Goal: Task Accomplishment & Management: Manage account settings

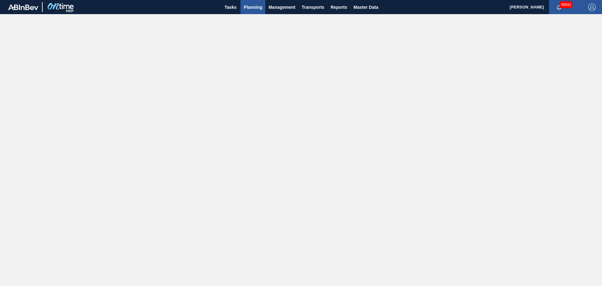
click at [247, 7] on span "Planning" at bounding box center [253, 7] width 19 height 8
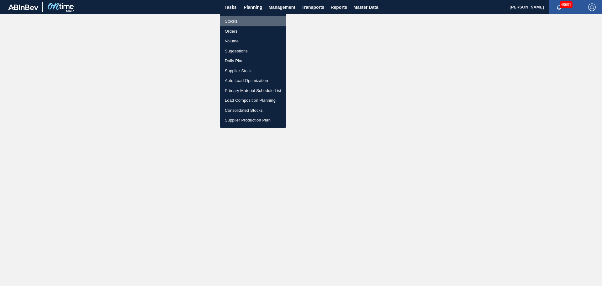
click at [235, 20] on li "Stocks" at bounding box center [253, 21] width 66 height 10
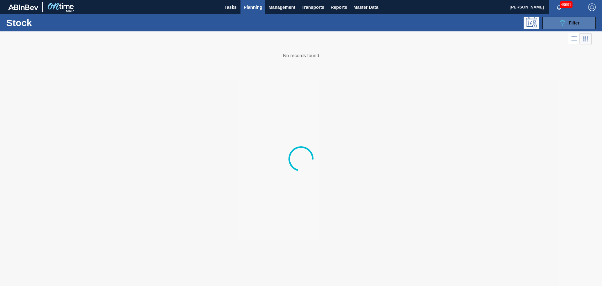
click at [559, 25] on icon "089F7B8B-B2A5-4AFE-B5C0-19BA573D28AC" at bounding box center [563, 23] width 8 height 8
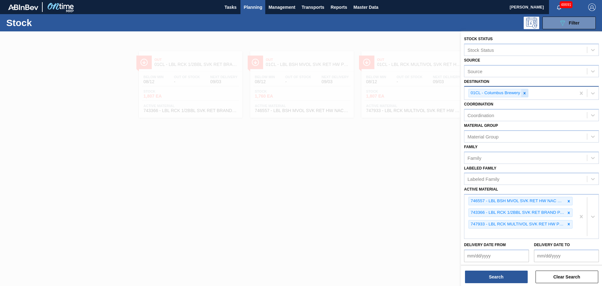
click at [526, 94] on icon at bounding box center [524, 93] width 4 height 4
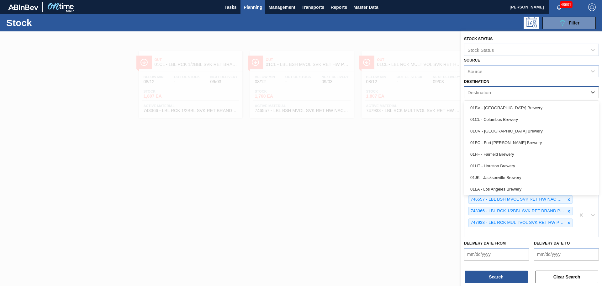
click at [526, 94] on div "Destination" at bounding box center [525, 92] width 123 height 9
click at [508, 141] on div "01FC - Fort [PERSON_NAME] Brewery" at bounding box center [531, 143] width 135 height 12
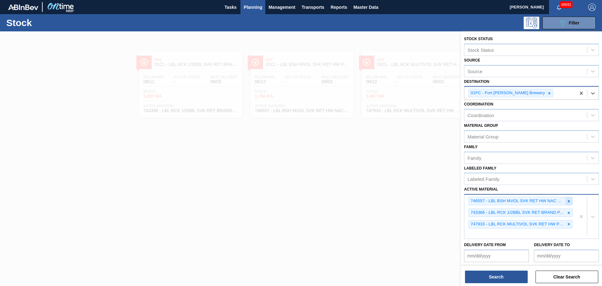
click at [568, 202] on icon at bounding box center [569, 201] width 2 height 2
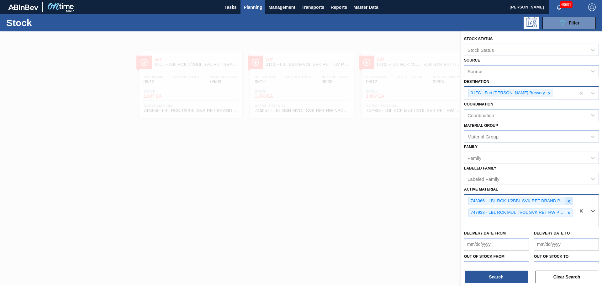
click at [569, 202] on icon at bounding box center [569, 201] width 4 height 4
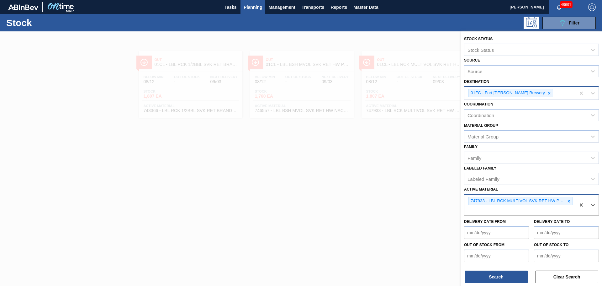
click at [569, 202] on icon at bounding box center [569, 201] width 4 height 4
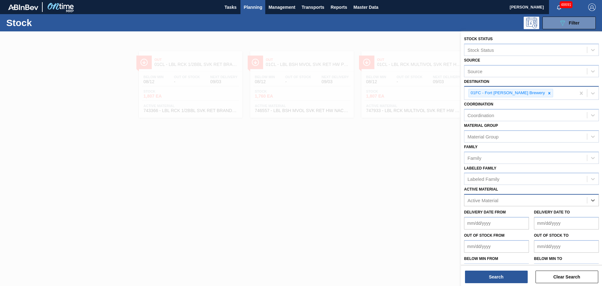
paste Material "683793"
type Material "683793"
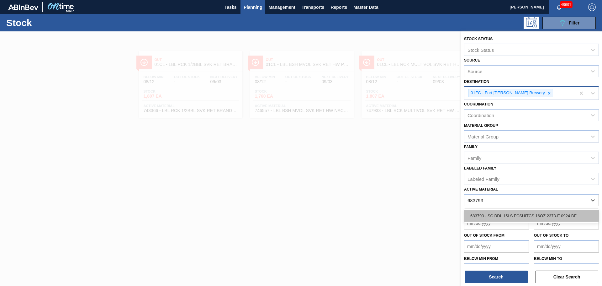
click at [512, 216] on div "683793 - SC BDL 15LS FCSUITCS 16OZ 2373-E 0924 BE" at bounding box center [531, 216] width 135 height 12
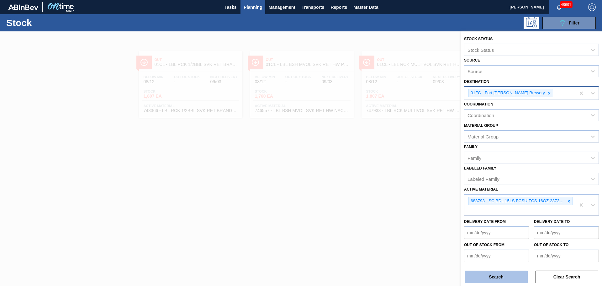
click at [505, 276] on button "Search" at bounding box center [496, 276] width 63 height 13
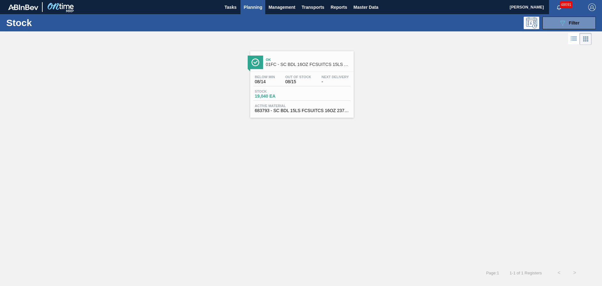
click at [292, 83] on span "08/15" at bounding box center [298, 81] width 26 height 5
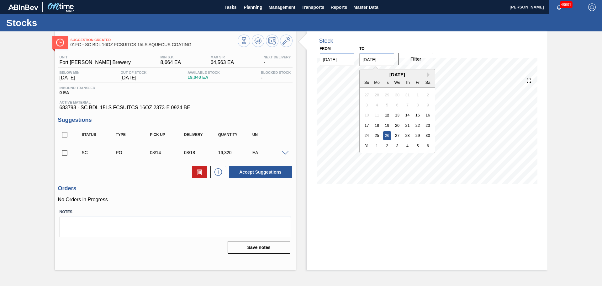
click at [388, 61] on input "08/26/2025" at bounding box center [376, 59] width 35 height 13
click at [429, 73] on button "Next Month" at bounding box center [429, 74] width 4 height 4
click at [385, 134] on div "30" at bounding box center [387, 135] width 8 height 8
type input "[DATE]"
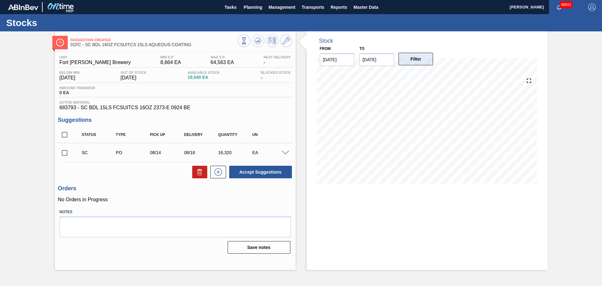
click at [412, 62] on button "Filter" at bounding box center [416, 59] width 35 height 13
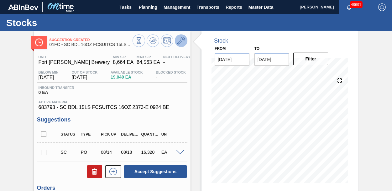
click at [182, 42] on icon at bounding box center [182, 41] width 8 height 8
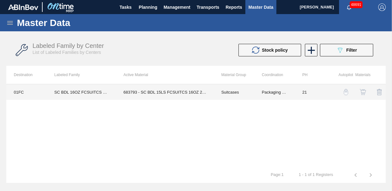
click at [147, 92] on td "683793 - SC BDL 15LS FCSUITCS 16OZ 2373-E 0924 BE" at bounding box center [165, 92] width 98 height 16
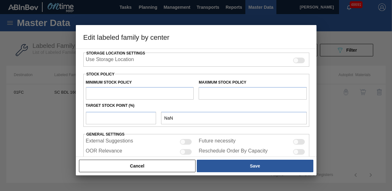
type input "Suitcases"
type input "SC BDL 16OZ FCSUITCS 15LS AQUEOUS COATING"
type input "01FC - Fort [PERSON_NAME] Brewery"
type input "21"
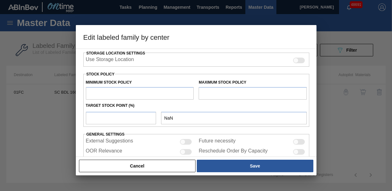
type input "8,664"
type input "64,563"
type input "0"
type input "8,664"
checkbox input "true"
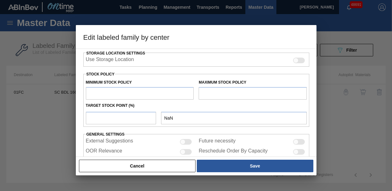
checkbox input "true"
drag, startPoint x: 145, startPoint y: 95, endPoint x: 58, endPoint y: 93, distance: 86.6
click at [58, 93] on div "Edit labeled family by center Material Group Suitcases Family Suitcases Labeled…" at bounding box center [196, 95] width 392 height 191
type input "0"
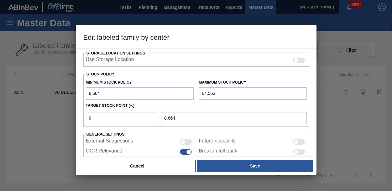
type input "0"
drag, startPoint x: 221, startPoint y: 91, endPoint x: 194, endPoint y: 92, distance: 27.0
click at [194, 92] on div "Minimum Stock Policy 0 Maximum Stock Policy 64,563" at bounding box center [196, 88] width 226 height 23
click at [227, 96] on input "64,563" at bounding box center [253, 93] width 108 height 13
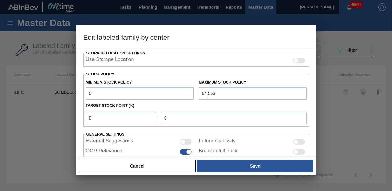
drag, startPoint x: 226, startPoint y: 94, endPoint x: 193, endPoint y: 95, distance: 33.6
click at [192, 95] on div "Minimum Stock Policy 0 Maximum Stock Policy 64,563" at bounding box center [196, 88] width 226 height 23
type input "24,014"
click at [189, 107] on div "Target Stock Point (%)" at bounding box center [196, 105] width 226 height 9
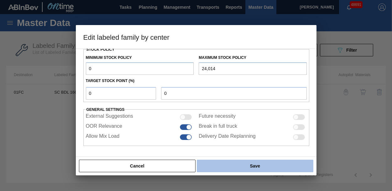
click at [237, 166] on button "Save" at bounding box center [255, 166] width 116 height 13
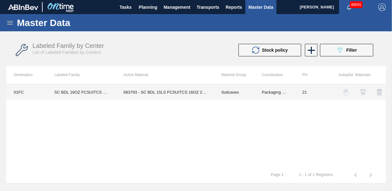
click at [156, 92] on td "683793 - SC BDL 15LS FCSUITCS 16OZ 2373-E 0924 BE" at bounding box center [165, 92] width 98 height 16
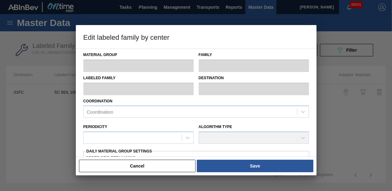
type input "Suitcases"
type input "SC BDL 16OZ FCSUITCS 15LS AQUEOUS COATING"
type input "01FC - Fort [PERSON_NAME] Brewery"
type input "21"
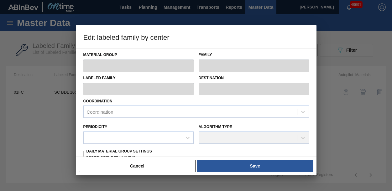
type input "0"
type input "24,014"
type input "0"
checkbox input "true"
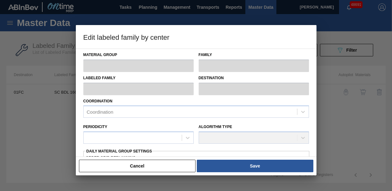
checkbox input "true"
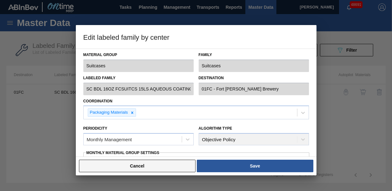
click at [143, 167] on button "Cancel" at bounding box center [137, 166] width 117 height 13
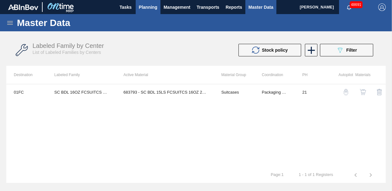
drag, startPoint x: 126, startPoint y: 9, endPoint x: 140, endPoint y: 6, distance: 14.3
click at [126, 9] on span "Tasks" at bounding box center [126, 7] width 14 height 8
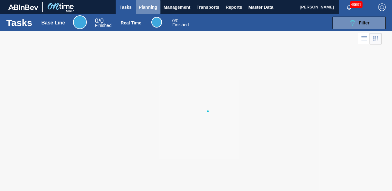
click at [146, 6] on span "Planning" at bounding box center [148, 7] width 19 height 8
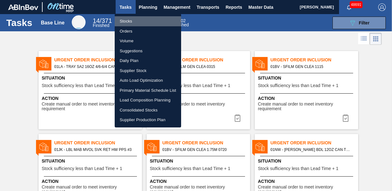
click at [129, 23] on li "Stocks" at bounding box center [148, 21] width 66 height 10
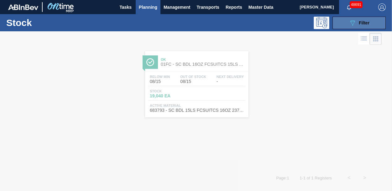
click at [352, 21] on icon "089F7B8B-B2A5-4AFE-B5C0-19BA573D28AC" at bounding box center [353, 23] width 8 height 8
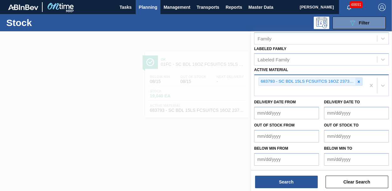
click at [358, 83] on icon at bounding box center [359, 82] width 4 height 4
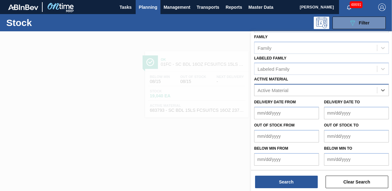
scroll to position [110, 0]
paste Material "676635"
type Material "676635"
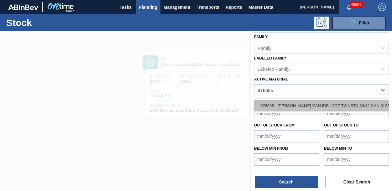
click at [298, 108] on div "676635 - CARR CAN IDB 12OZ TWNSTK 30/12 CAN 0123" at bounding box center [321, 106] width 135 height 12
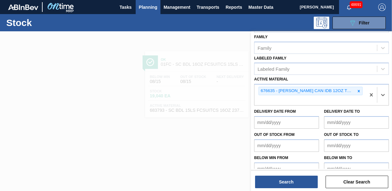
scroll to position [119, 0]
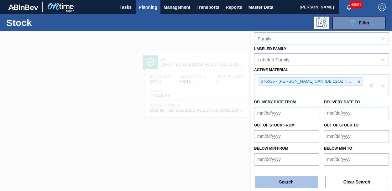
click at [281, 181] on button "Search" at bounding box center [286, 182] width 63 height 13
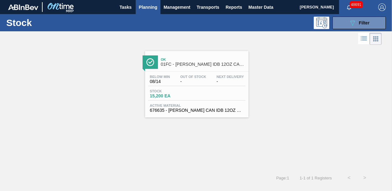
click at [187, 94] on span "15,200 EA" at bounding box center [172, 96] width 44 height 5
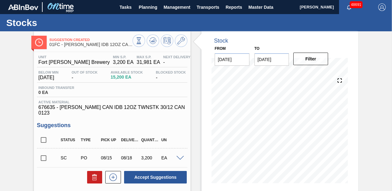
click at [330, 24] on div "Stocks" at bounding box center [196, 22] width 392 height 17
click at [102, 93] on div "Inbound Transfer 0 EA" at bounding box center [112, 91] width 151 height 11
click at [184, 42] on icon at bounding box center [182, 41] width 8 height 8
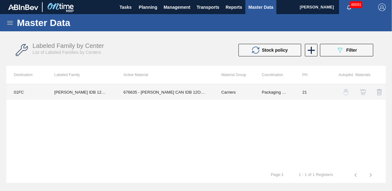
click at [172, 90] on td "676635 - CARR CAN IDB 12OZ TWNSTK 30/12 CAN 0123" at bounding box center [165, 92] width 98 height 16
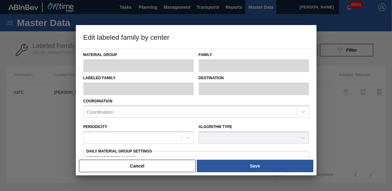
type input "Carriers"
type input "Can Carriers"
type input "CARR IDB 12OZ CAN TWNSTK 30/12 CAN AQUEOUS"
type input "01FC - Fort [PERSON_NAME] Brewery"
type input "21"
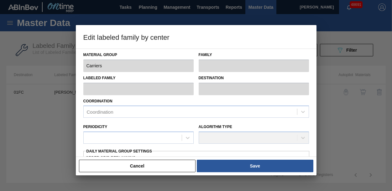
type input "3,200"
type input "31,981"
type input "0"
type input "3,200"
checkbox input "true"
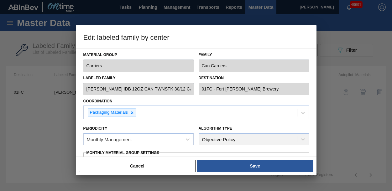
click at [46, 129] on div at bounding box center [196, 95] width 392 height 191
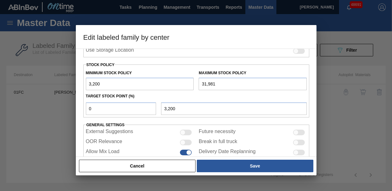
scroll to position [157, 0]
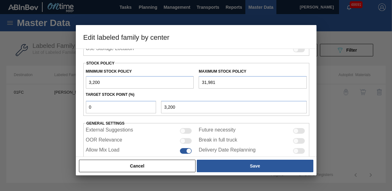
drag, startPoint x: 222, startPoint y: 80, endPoint x: 176, endPoint y: 84, distance: 46.2
click at [176, 84] on div "Minimum Stock Policy 3,200 Maximum Stock Policy 31,981" at bounding box center [196, 77] width 226 height 23
type input "17,926"
drag, startPoint x: 108, startPoint y: 81, endPoint x: 53, endPoint y: 87, distance: 55.6
click at [53, 87] on div "Edit labeled family by center Material Group Carriers Family Can Carriers Label…" at bounding box center [196, 95] width 392 height 191
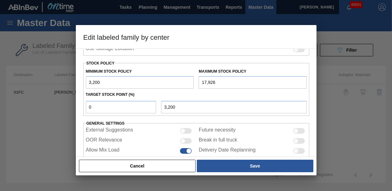
type input "0"
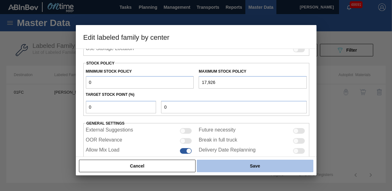
type input "0"
click at [245, 166] on button "Save" at bounding box center [255, 166] width 116 height 13
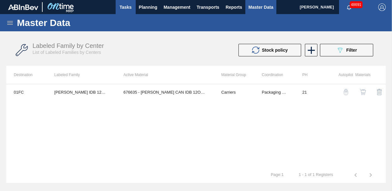
click at [126, 10] on span "Tasks" at bounding box center [126, 7] width 14 height 8
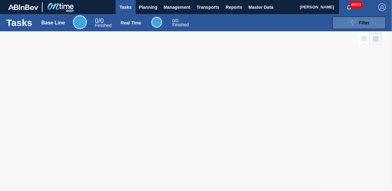
click at [359, 24] on span "Filter" at bounding box center [364, 22] width 11 height 5
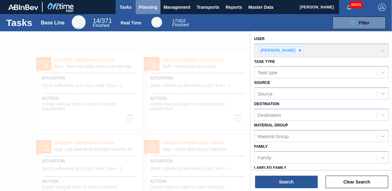
click at [144, 8] on span "Planning" at bounding box center [148, 7] width 19 height 8
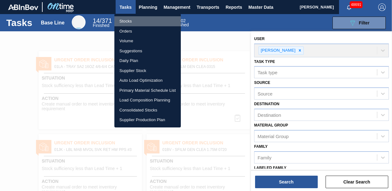
click at [130, 19] on li "Stocks" at bounding box center [147, 21] width 66 height 10
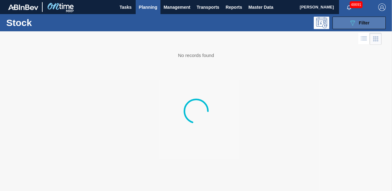
click at [359, 19] on div "089F7B8B-B2A5-4AFE-B5C0-19BA573D28AC Filter" at bounding box center [359, 23] width 21 height 8
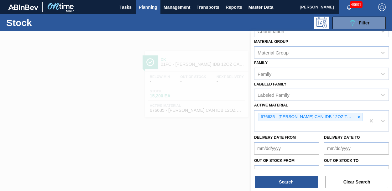
scroll to position [94, 0]
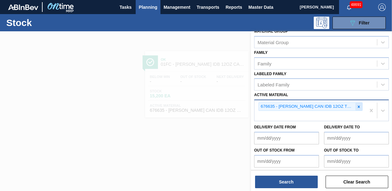
click at [361, 108] on div at bounding box center [359, 107] width 7 height 8
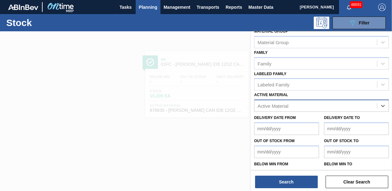
paste Material "683776"
type Material "683776"
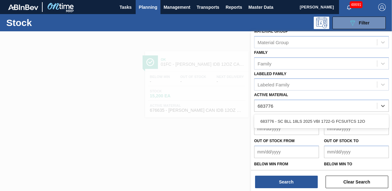
click at [315, 123] on div "683776 - SC BLL 18LS 2025 VBI 1722-G FCSUITCS 12O" at bounding box center [321, 122] width 135 height 12
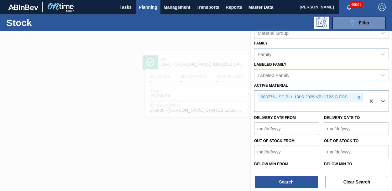
scroll to position [119, 0]
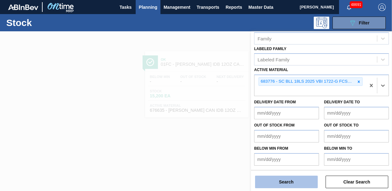
click at [296, 182] on button "Search" at bounding box center [286, 182] width 63 height 13
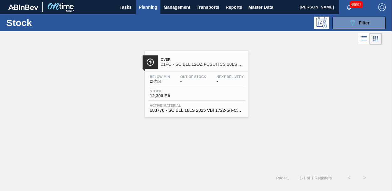
click at [217, 92] on div "Stock 12,300 EA" at bounding box center [196, 94] width 97 height 11
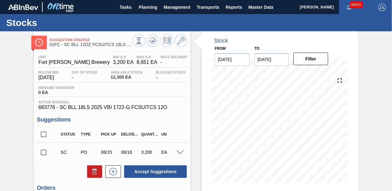
click at [128, 97] on div "Inbound Transfer 0 EA" at bounding box center [112, 91] width 151 height 11
click at [93, 90] on div "Inbound Transfer 0 EA" at bounding box center [112, 91] width 151 height 11
click at [178, 42] on icon at bounding box center [182, 41] width 8 height 8
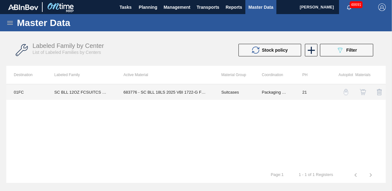
click at [168, 89] on td "683776 - SC BLL 18LS 2025 VBI 1722-G FCSUITCS 12O" at bounding box center [165, 92] width 98 height 16
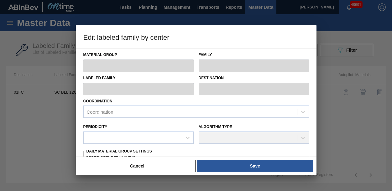
type input "Suitcases"
type input "SC BLL 12OZ FCSUITCS 18LS SLEEK AQUEOUS COATING"
type input "01FC - Fort [PERSON_NAME] Brewery"
type input "21"
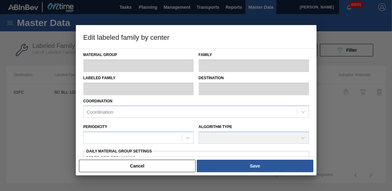
type input "3,200"
type input "8,651"
type input "0"
type input "3,200"
checkbox input "true"
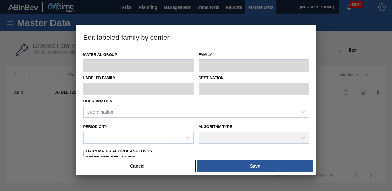
checkbox input "true"
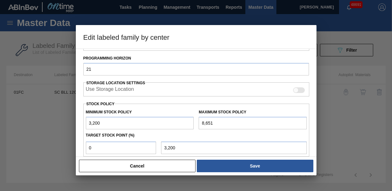
scroll to position [157, 0]
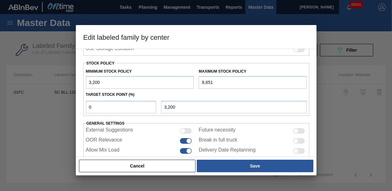
drag, startPoint x: 125, startPoint y: 78, endPoint x: 50, endPoint y: 79, distance: 75.6
click at [50, 79] on div "Edit labeled family by center Material Group Suitcases Family Suitcases Labeled…" at bounding box center [196, 95] width 392 height 191
type input "0"
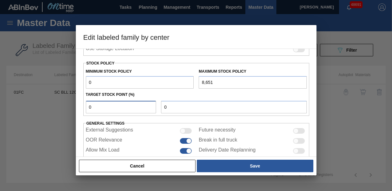
click at [147, 110] on input "0" at bounding box center [121, 107] width 71 height 13
drag, startPoint x: 215, startPoint y: 82, endPoint x: 180, endPoint y: 84, distance: 34.5
click at [180, 84] on div "Minimum Stock Policy 0 Maximum Stock Policy 8,651" at bounding box center [196, 77] width 226 height 23
paste input "text"
click at [210, 82] on input "text" at bounding box center [253, 82] width 108 height 13
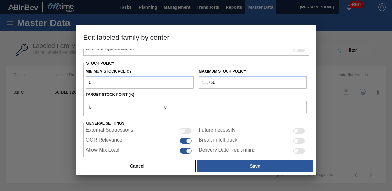
type input "15,766"
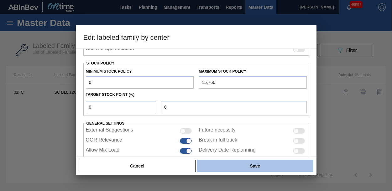
click at [263, 170] on button "Save" at bounding box center [255, 166] width 116 height 13
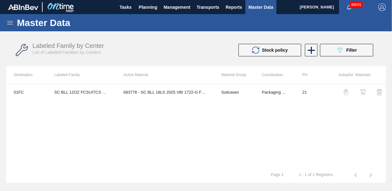
click at [84, 150] on div "01FC SC BLL 12OZ FCSUITCS 18LS SLEEK AQUEOUS COATING 683776 - SC BLL 18LS 2025 …" at bounding box center [196, 125] width 380 height 83
click at [68, 139] on div "01FC SC BLL 12OZ FCSUITCS 18LS SLEEK AQUEOUS COATING 683776 - SC BLL 18LS 2025 …" at bounding box center [196, 125] width 380 height 83
click at [151, 4] on span "Planning" at bounding box center [148, 7] width 19 height 8
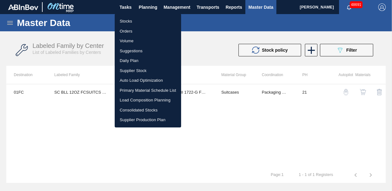
click at [136, 18] on li "Stocks" at bounding box center [148, 21] width 66 height 10
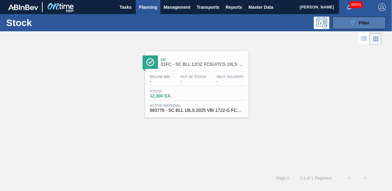
click at [364, 24] on span "Filter" at bounding box center [364, 22] width 11 height 5
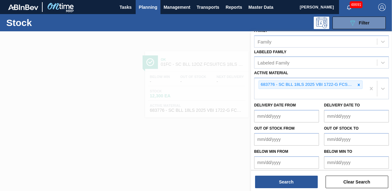
scroll to position [119, 0]
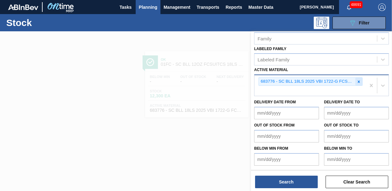
click at [358, 82] on icon at bounding box center [359, 82] width 2 height 2
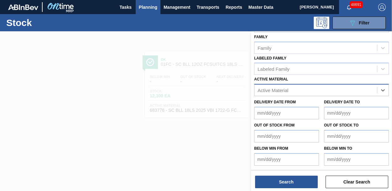
paste Material "615473"
type Material "615473"
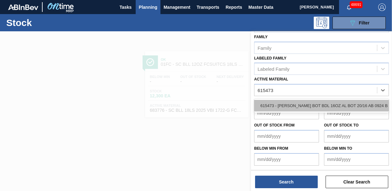
click at [295, 106] on div "615473 - CARR BOT BDL 16OZ AL BOT 20/16 AB 0924 B" at bounding box center [321, 106] width 135 height 12
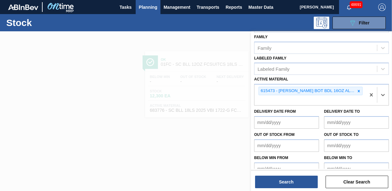
scroll to position [119, 0]
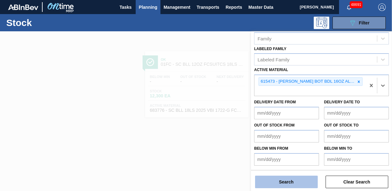
click at [286, 183] on button "Search" at bounding box center [286, 182] width 63 height 13
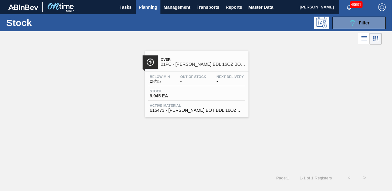
click at [191, 92] on span "Stock" at bounding box center [172, 91] width 44 height 4
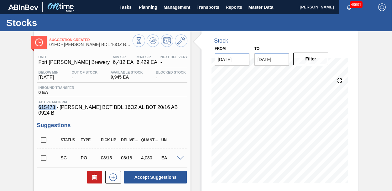
drag, startPoint x: 56, startPoint y: 106, endPoint x: 34, endPoint y: 108, distance: 22.4
click at [34, 108] on div "Unit Fort Collins Brewery MIN S.P. 6,412 EA MAX S.P. 6,429 EA Next Delivery - B…" at bounding box center [112, 156] width 157 height 209
copy span "615473"
click at [82, 87] on div "Inbound Transfer 0 EA" at bounding box center [112, 91] width 151 height 11
click at [182, 41] on icon at bounding box center [182, 41] width 8 height 8
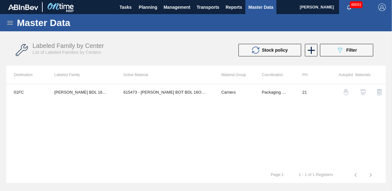
click at [100, 128] on div "01FC CARR BDL 16OZ BOT AL BOT 20/16 AB 615473 - CARR BOT BDL 16OZ AL BOT 20/16 …" at bounding box center [196, 125] width 380 height 83
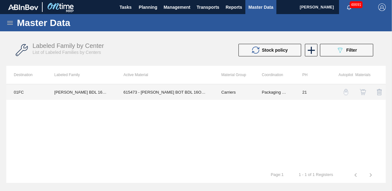
click at [142, 93] on td "615473 - CARR BOT BDL 16OZ AL BOT 20/16 AB 0924 B" at bounding box center [165, 92] width 98 height 16
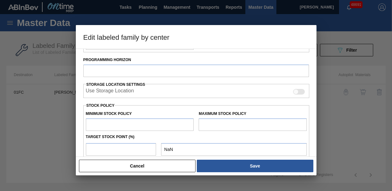
type input "Carriers"
type input "Bottle Carriers"
type input "CARR BDL 16OZ BOT AL BOT 20/16 AB"
type input "01FC - Fort [PERSON_NAME] Brewery"
type input "21"
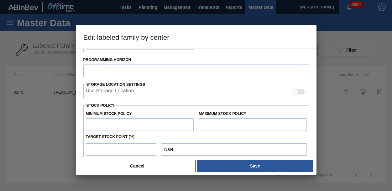
type input "6,412"
type input "6,429"
type input "0"
type input "6,412"
checkbox input "true"
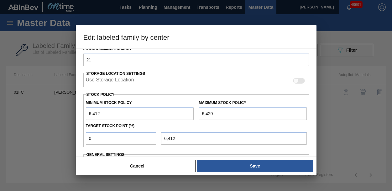
scroll to position [114, 0]
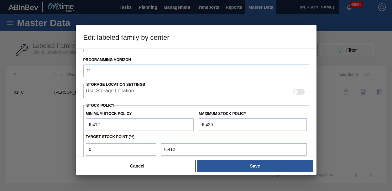
drag, startPoint x: 221, startPoint y: 122, endPoint x: 188, endPoint y: 124, distance: 33.3
click at [188, 124] on div "Minimum Stock Policy 6,412 Maximum Stock Policy 6,429" at bounding box center [196, 119] width 226 height 23
paste input "15,583"
type input "15,583"
click at [122, 34] on h3 "Edit labeled family by center" at bounding box center [196, 37] width 241 height 24
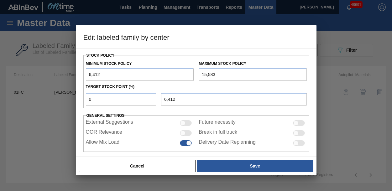
scroll to position [171, 0]
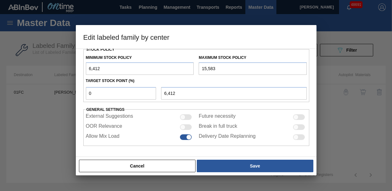
drag, startPoint x: 135, startPoint y: 65, endPoint x: 70, endPoint y: 71, distance: 65.5
click at [70, 71] on div "Edit labeled family by center Material Group Carriers Family Bottle Carriers La…" at bounding box center [196, 95] width 392 height 191
type input "0"
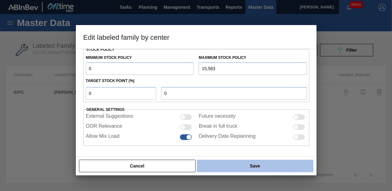
type input "0"
click at [260, 167] on button "Save" at bounding box center [255, 166] width 116 height 13
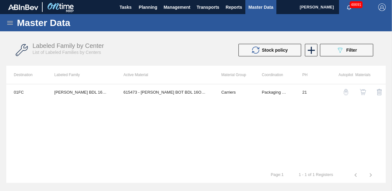
click at [47, 117] on div "01FC CARR BDL 16OZ BOT AL BOT 20/16 AB 615473 - CARR BOT BDL 16OZ AL BOT 20/16 …" at bounding box center [196, 125] width 380 height 83
click at [169, 93] on td "615473 - CARR BOT BDL 16OZ AL BOT 20/16 AB 0924 B" at bounding box center [165, 92] width 98 height 16
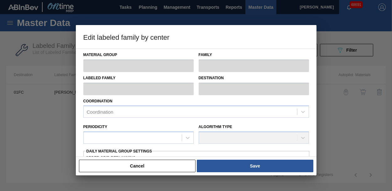
type input "Carriers"
type input "Bottle Carriers"
type input "CARR BDL 16OZ BOT AL BOT 20/16 AB"
type input "01FC - Fort [PERSON_NAME] Brewery"
type input "21"
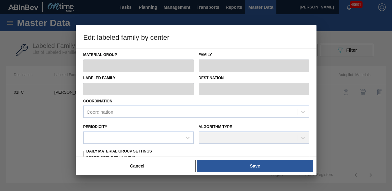
type input "0"
type input "15,583"
type input "0"
checkbox input "true"
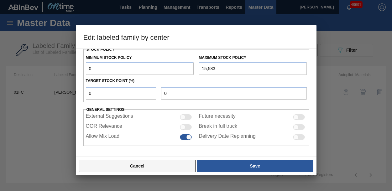
click at [181, 164] on button "Cancel" at bounding box center [137, 166] width 117 height 13
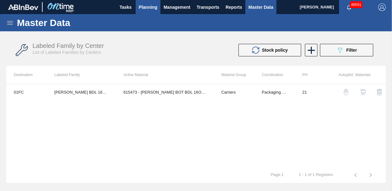
click at [149, 10] on span "Planning" at bounding box center [148, 7] width 19 height 8
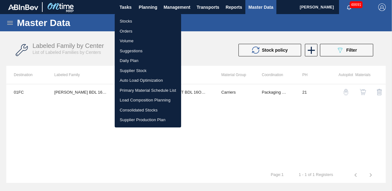
click at [130, 21] on li "Stocks" at bounding box center [148, 21] width 66 height 10
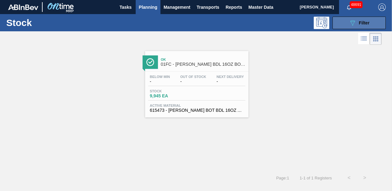
click at [370, 24] on button "089F7B8B-B2A5-4AFE-B5C0-19BA573D28AC Filter" at bounding box center [359, 23] width 53 height 13
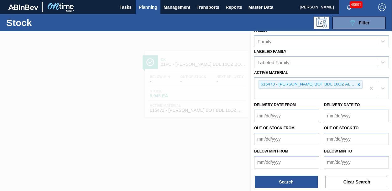
scroll to position [119, 0]
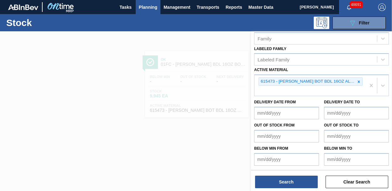
click at [358, 84] on icon at bounding box center [359, 82] width 4 height 4
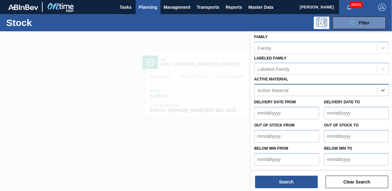
paste Material "676842"
type Material "676842"
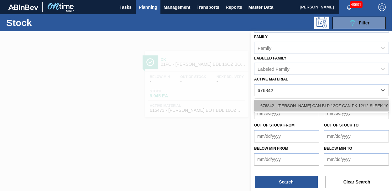
click at [302, 103] on div "676842 - CARR CAN BLP 12OZ CAN PK 12/12 SLEEK 102" at bounding box center [321, 106] width 135 height 12
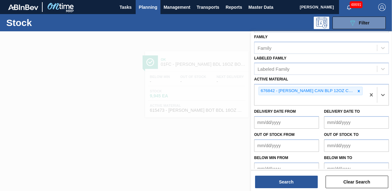
scroll to position [119, 0]
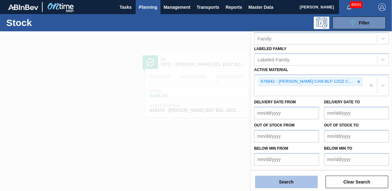
click at [264, 183] on button "Search" at bounding box center [286, 182] width 63 height 13
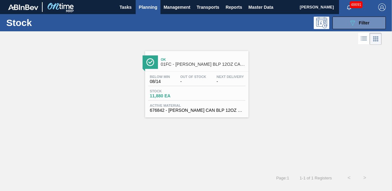
click at [183, 82] on span "-" at bounding box center [193, 81] width 26 height 5
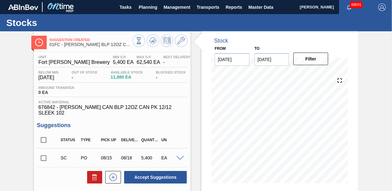
click at [107, 94] on div "Inbound Transfer 0 EA" at bounding box center [112, 91] width 151 height 11
click at [26, 92] on div "Suggestion Created 01FC - CARR BLP 12OZ CAN CAN PK 12/12 SLIM Unit Fort Collins…" at bounding box center [196, 150] width 392 height 238
click at [5, 154] on div "Suggestion Created 01FC - CARR BLP 12OZ CAN CAN PK 12/12 SLIM Unit Fort Collins…" at bounding box center [196, 150] width 392 height 238
click at [181, 41] on icon at bounding box center [182, 41] width 8 height 8
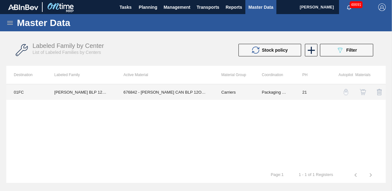
click at [166, 92] on td "676842 - CARR CAN BLP 12OZ CAN PK 12/12 SLEEK 102" at bounding box center [165, 92] width 98 height 16
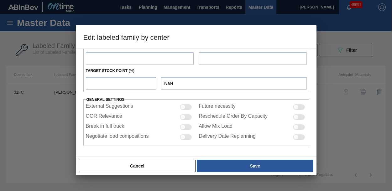
type input "Carriers"
type input "Can Carriers"
type input "CARR BLP 12OZ CAN CAN PK 12/12 SLIM"
type input "01FC - Fort [PERSON_NAME] Brewery"
type input "21"
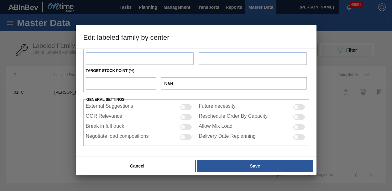
type input "5,400"
type input "62,540"
type input "0"
type input "5,400"
checkbox input "true"
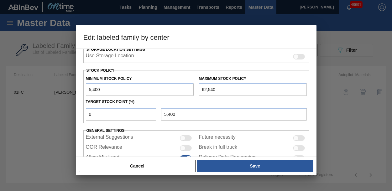
scroll to position [139, 0]
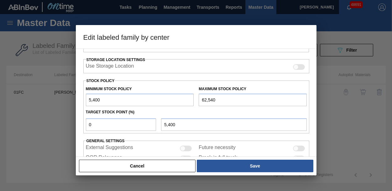
drag, startPoint x: 120, startPoint y: 99, endPoint x: 46, endPoint y: 103, distance: 74.4
click at [46, 103] on div "Edit labeled family by center Material Group Carriers Family Can Carriers Label…" at bounding box center [196, 95] width 392 height 191
type input "0"
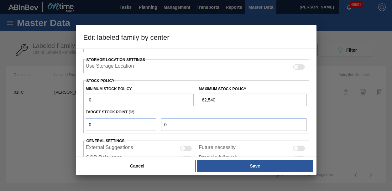
drag, startPoint x: 215, startPoint y: 99, endPoint x: 176, endPoint y: 99, distance: 39.2
click at [176, 99] on div "Minimum Stock Policy 0 Maximum Stock Policy 62,540" at bounding box center [196, 94] width 226 height 23
paste input "27,456"
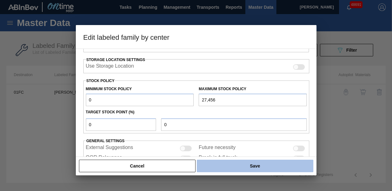
type input "27,456"
click at [236, 167] on button "Save" at bounding box center [255, 166] width 116 height 13
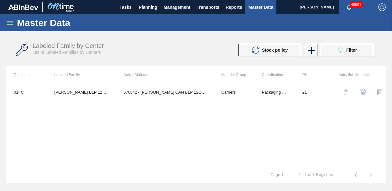
click at [77, 153] on div "01FC CARR BLP 12OZ CAN CAN PK 12/12 SLIM 676842 - CARR CAN BLP 12OZ CAN PK 12/1…" at bounding box center [196, 125] width 380 height 83
click at [151, 9] on span "Planning" at bounding box center [148, 7] width 19 height 8
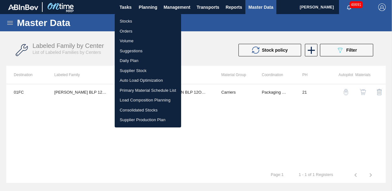
click at [129, 21] on li "Stocks" at bounding box center [148, 21] width 66 height 10
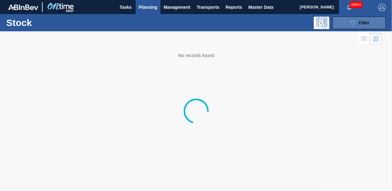
click at [364, 24] on span "Filter" at bounding box center [364, 22] width 11 height 5
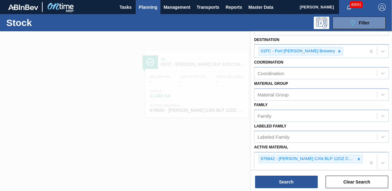
scroll to position [63, 0]
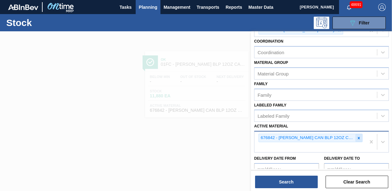
click at [358, 138] on icon at bounding box center [359, 138] width 2 height 2
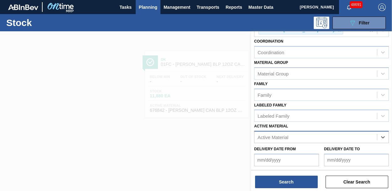
paste Material "677127"
type Material "677127"
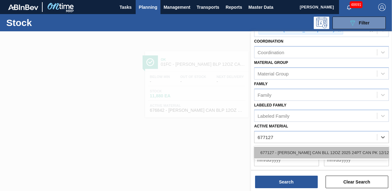
click at [318, 150] on div "677127 - CARR CAN BLL 12OZ 2025 24PT CAN PK 12/12" at bounding box center [321, 153] width 135 height 12
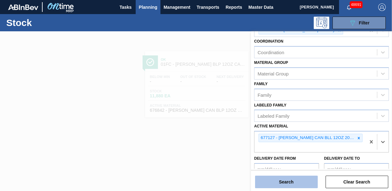
click at [294, 181] on button "Search" at bounding box center [286, 182] width 63 height 13
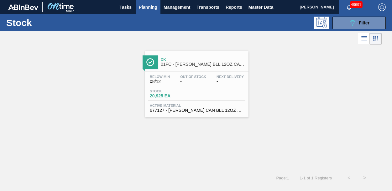
click at [209, 87] on div "Below Min 08/12 Out Of Stock - Next Delivery - Stock 20,925 EA Active Material …" at bounding box center [196, 93] width 103 height 43
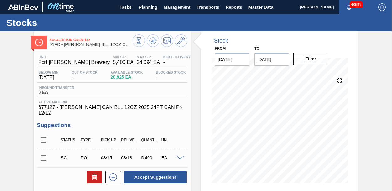
click at [93, 90] on div "Inbound Transfer 0 EA" at bounding box center [112, 91] width 151 height 11
click at [115, 87] on div "Inbound Transfer 0 EA" at bounding box center [112, 91] width 151 height 11
click at [180, 42] on icon at bounding box center [182, 41] width 8 height 8
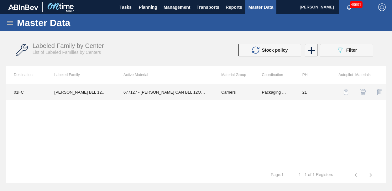
click at [154, 90] on td "677127 - CARR CAN BLL 12OZ 2025 24PT CAN PK 12/12" at bounding box center [165, 92] width 98 height 16
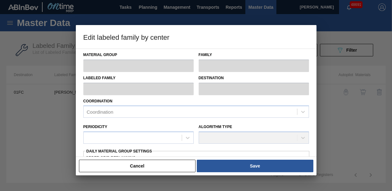
type input "Carriers"
type input "Can Carriers"
type input "CARR BLL 12OZ CAN CAN PK 12/12 SLIM"
type input "01FC - Fort [PERSON_NAME] Brewery"
type input "21"
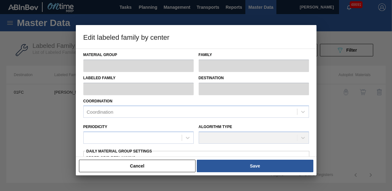
type input "5,400"
type input "24,094"
type input "0"
type input "5,400"
checkbox input "true"
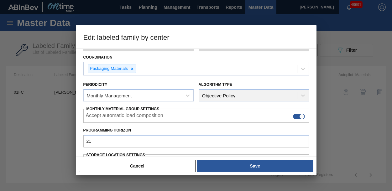
scroll to position [171, 0]
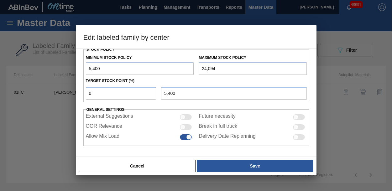
drag, startPoint x: 151, startPoint y: 66, endPoint x: 36, endPoint y: 58, distance: 115.4
click at [36, 58] on div "Edit labeled family by center Material Group Carriers Family Can Carriers Label…" at bounding box center [196, 95] width 392 height 191
type input "0"
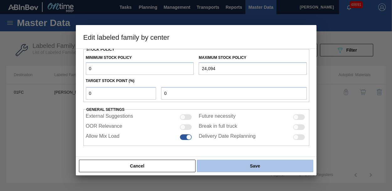
type input "0"
click at [268, 165] on button "Save" at bounding box center [255, 166] width 116 height 13
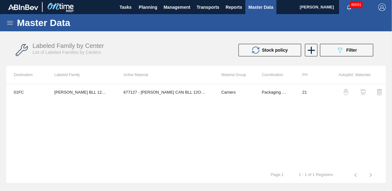
click at [11, 138] on div "01FC CARR BLL 12OZ CAN CAN PK 12/12 SLIM 677127 - CARR CAN BLL 12OZ 2025 24PT C…" at bounding box center [196, 125] width 380 height 83
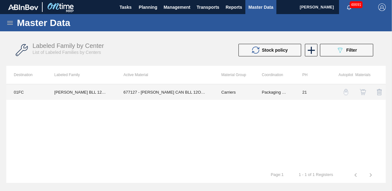
click at [165, 93] on td "677127 - CARR CAN BLL 12OZ 2025 24PT CAN PK 12/12" at bounding box center [165, 92] width 98 height 16
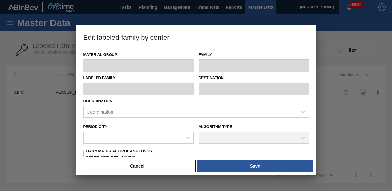
type input "Carriers"
type input "Can Carriers"
type input "CARR BLL 12OZ CAN CAN PK 12/12 SLIM"
type input "01FC - Fort [PERSON_NAME] Brewery"
type input "21"
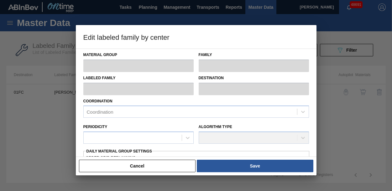
type input "0"
type input "24,094"
type input "0"
checkbox input "true"
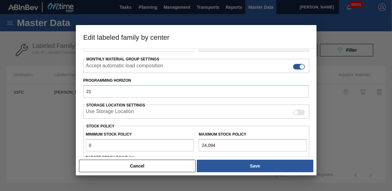
scroll to position [157, 0]
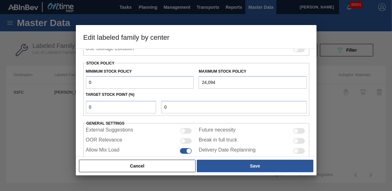
click at [144, 132] on div "External Suggestions" at bounding box center [140, 131] width 108 height 8
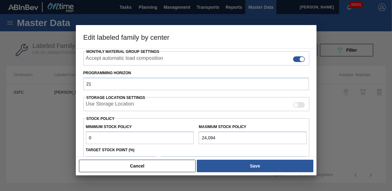
scroll to position [171, 0]
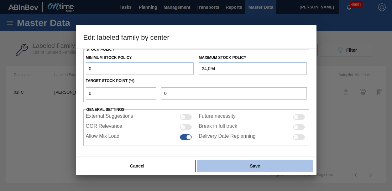
click at [233, 165] on button "Save" at bounding box center [255, 166] width 116 height 13
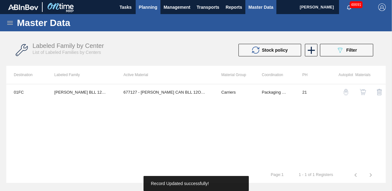
click at [152, 10] on span "Planning" at bounding box center [148, 7] width 19 height 8
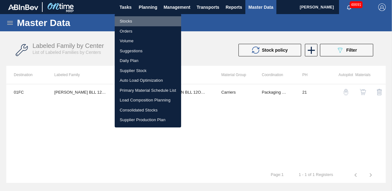
click at [130, 21] on li "Stocks" at bounding box center [148, 21] width 66 height 10
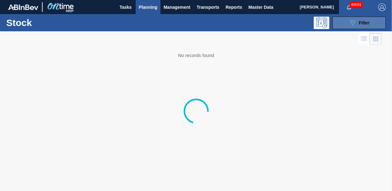
click at [361, 23] on span "Filter" at bounding box center [364, 22] width 11 height 5
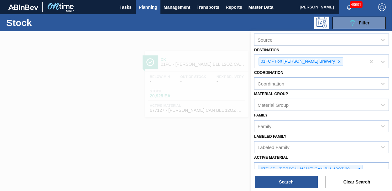
scroll to position [63, 0]
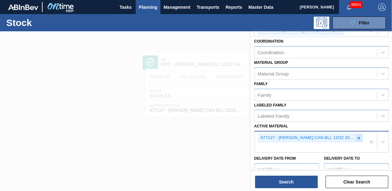
click at [358, 139] on icon at bounding box center [359, 138] width 4 height 4
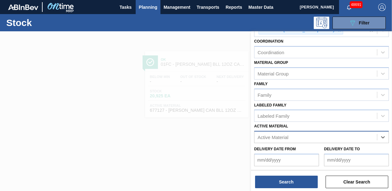
paste Material "683462"
type Material "683462"
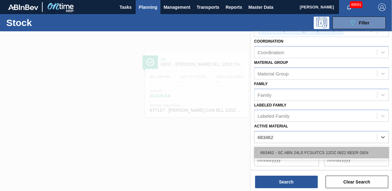
click at [307, 152] on div "683462 - SC ABN 24LS FCSUITCS 12OZ 0822 BEER GEN" at bounding box center [321, 153] width 135 height 12
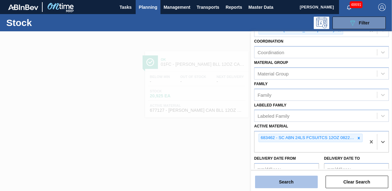
click at [287, 183] on button "Search" at bounding box center [286, 182] width 63 height 13
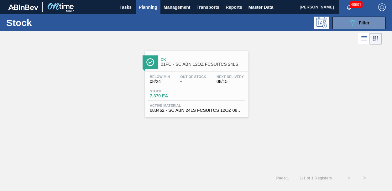
click at [189, 80] on span "-" at bounding box center [193, 81] width 26 height 5
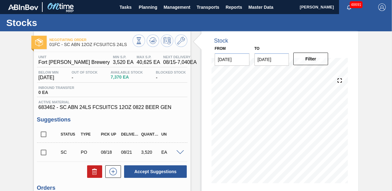
click at [98, 85] on div "Unit Fort Collins Brewery MIN S.P. 3,520 EA MAX S.P. 40,625 EA Next Delivery 08…" at bounding box center [112, 82] width 151 height 55
click at [178, 41] on icon at bounding box center [182, 41] width 8 height 8
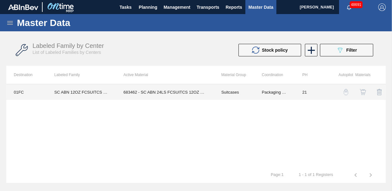
click at [154, 90] on td "683462 - SC ABN 24LS FCSUITCS 12OZ 0822 BEER GEN" at bounding box center [165, 92] width 98 height 16
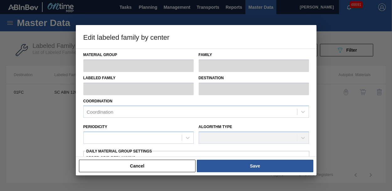
type input "Suitcases"
type input "SC ABN 12OZ FCSUITCS 24LS"
type input "01FC - Fort [PERSON_NAME] Brewery"
type input "21"
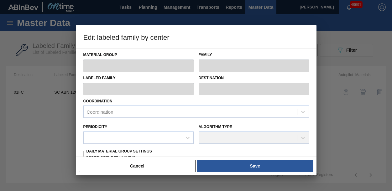
type input "3,520"
type input "40,625"
type input "0"
type input "3,520"
checkbox input "true"
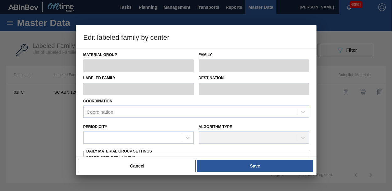
checkbox input "true"
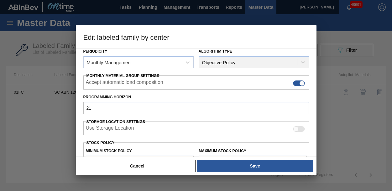
scroll to position [125, 0]
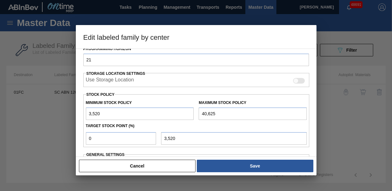
drag, startPoint x: 119, startPoint y: 115, endPoint x: 71, endPoint y: 114, distance: 48.6
click at [71, 114] on div "Edit labeled family by center Material Group Suitcases Family Suitcases Labeled…" at bounding box center [196, 95] width 392 height 191
click at [243, 112] on input "40,625" at bounding box center [253, 114] width 108 height 13
drag, startPoint x: 243, startPoint y: 112, endPoint x: 192, endPoint y: 113, distance: 50.5
click at [192, 113] on div "Minimum Stock Policy 3,520 Maximum Stock Policy 40,625" at bounding box center [196, 108] width 226 height 23
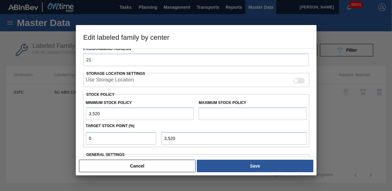
click at [76, 149] on div "Material Group Suitcases Family Suitcases Labeled Family SC ABN 12OZ FCSUITCS 2…" at bounding box center [196, 103] width 241 height 109
drag, startPoint x: 192, startPoint y: 138, endPoint x: 124, endPoint y: 138, distance: 68.4
click at [124, 138] on div "0 3,520" at bounding box center [196, 138] width 226 height 14
click at [256, 112] on input "text" at bounding box center [253, 114] width 108 height 13
paste input "15,863"
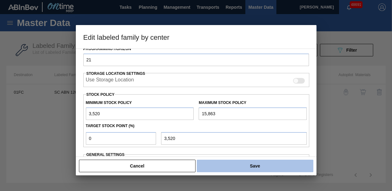
type input "15,863"
click at [242, 167] on button "Save" at bounding box center [255, 166] width 116 height 13
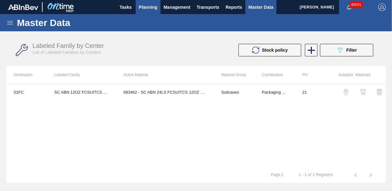
click at [141, 10] on span "Planning" at bounding box center [148, 7] width 19 height 8
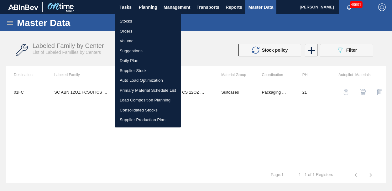
click at [132, 20] on li "Stocks" at bounding box center [148, 21] width 66 height 10
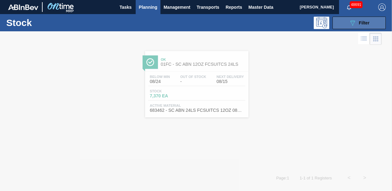
click at [353, 24] on icon "089F7B8B-B2A5-4AFE-B5C0-19BA573D28AC" at bounding box center [353, 23] width 8 height 8
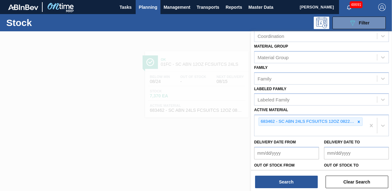
scroll to position [94, 0]
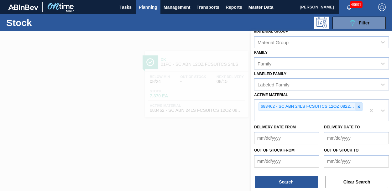
click at [358, 107] on icon at bounding box center [359, 107] width 2 height 2
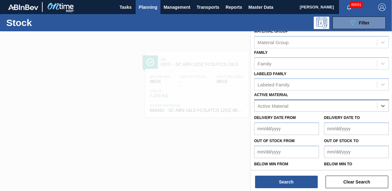
paste Material "677309"
type Material "677309"
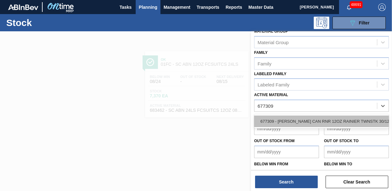
click at [305, 122] on div "677309 - CARR CAN RNR 12OZ RAINIER TWNSTK 30/12 C" at bounding box center [321, 122] width 135 height 12
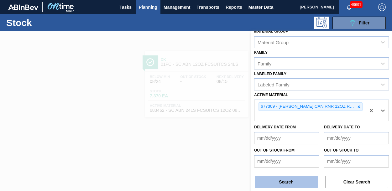
click at [292, 181] on button "Search" at bounding box center [286, 182] width 63 height 13
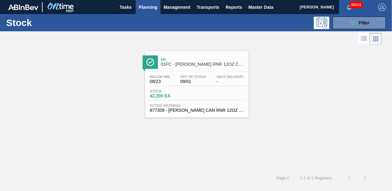
click at [210, 85] on div "Below Min 08/23 Out Of Stock 09/01 Next Delivery -" at bounding box center [196, 80] width 97 height 11
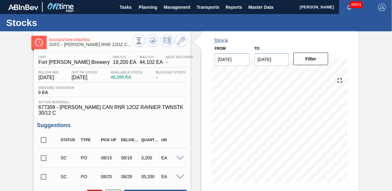
click at [142, 92] on div "Inbound Transfer 0 EA" at bounding box center [112, 91] width 151 height 11
click at [17, 65] on div "Suggestion Created 01FC - CARR RNR 12OZ CAN 30/12 CAN PK Unit Fort Collins Brew…" at bounding box center [196, 157] width 392 height 252
click at [113, 63] on span "19,200 EA" at bounding box center [125, 63] width 24 height 6
click at [93, 98] on div "Unit Fort Collins Brewery MIN S.P. 19,200 EA MAX S.P. 44,102 EA Next Delivery -…" at bounding box center [112, 85] width 151 height 61
click at [112, 89] on div "Inbound Transfer 0 EA" at bounding box center [112, 91] width 151 height 11
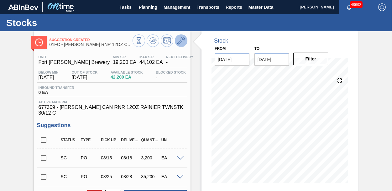
click at [179, 42] on icon at bounding box center [182, 41] width 8 height 8
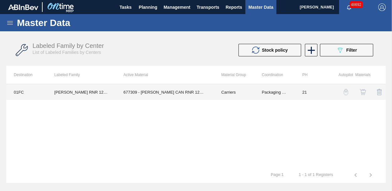
click at [156, 91] on td "677309 - CARR CAN RNR 12OZ RAINIER TWNSTK 30/12 C" at bounding box center [165, 92] width 98 height 16
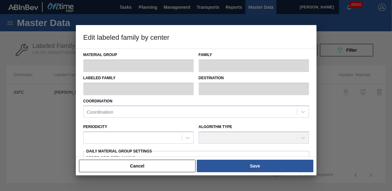
type input "Carriers"
type input "Can Carriers"
type input "CARR RNR 12OZ CAN 30/12 CAN PK"
type input "01FC - Fort [PERSON_NAME] Brewery"
type input "21"
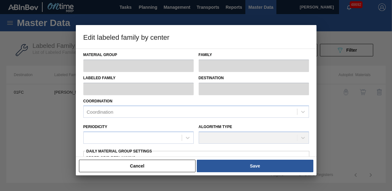
type input "19,200"
type input "44,102"
type input "10"
type input "21,690"
checkbox input "true"
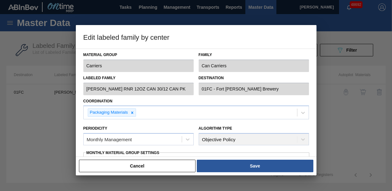
click at [39, 137] on div at bounding box center [196, 95] width 392 height 191
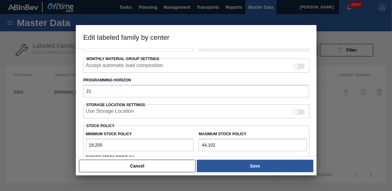
drag, startPoint x: 228, startPoint y: 148, endPoint x: 174, endPoint y: 146, distance: 53.3
click at [174, 146] on div "Minimum Stock Policy 19,200 Maximum Stock Policy 44,102" at bounding box center [196, 139] width 226 height 23
type input "5"
type input "17,281"
type input "58"
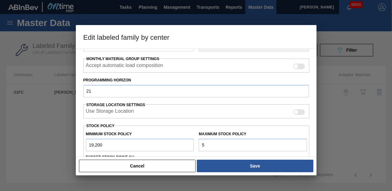
type input "17,286"
type input "583"
type input "17,338"
type input "5,830"
type input "17,863"
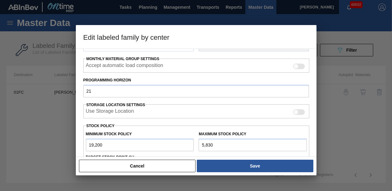
type input "58,307"
type input "23,111"
type input "58,307"
drag, startPoint x: 106, startPoint y: 145, endPoint x: 86, endPoint y: 147, distance: 20.5
click at [86, 147] on input "19,200" at bounding box center [140, 145] width 108 height 13
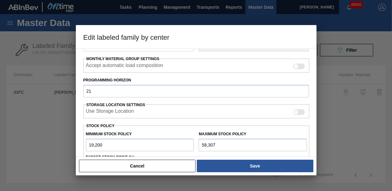
click at [107, 147] on input "19,200" at bounding box center [140, 145] width 108 height 13
drag, startPoint x: 108, startPoint y: 145, endPoint x: 70, endPoint y: 147, distance: 37.7
click at [70, 147] on div "Edit labeled family by center Material Group Carriers Family Can Carriers Label…" at bounding box center [196, 95] width 392 height 191
click at [210, 148] on input "58,307" at bounding box center [253, 145] width 108 height 13
drag, startPoint x: 112, startPoint y: 145, endPoint x: 80, endPoint y: 146, distance: 32.3
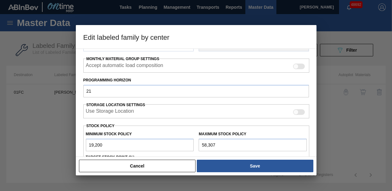
click at [80, 146] on div "Material Group Carriers Family Can Carriers Labeled Family CARR RNR 12OZ CAN 30…" at bounding box center [196, 103] width 241 height 109
type input "1"
type input "5,832"
type input "12"
type input "5,842"
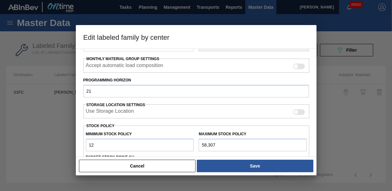
type input "128"
type input "5,946"
type input "1,280"
type input "6,983"
type input "12,800"
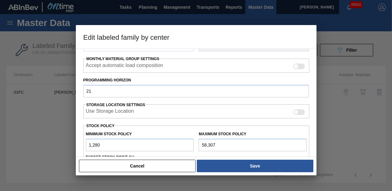
type input "17,351"
type input "12,800"
drag, startPoint x: 223, startPoint y: 146, endPoint x: 184, endPoint y: 143, distance: 39.3
click at [184, 143] on div "Minimum Stock Policy 12,800 Maximum Stock Policy 58,307" at bounding box center [196, 139] width 226 height 23
paste input "1,266"
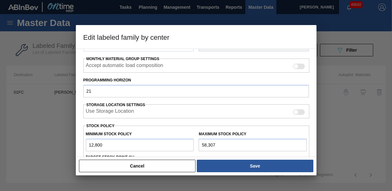
type input "51,266"
type input "16,647"
type input "51,266"
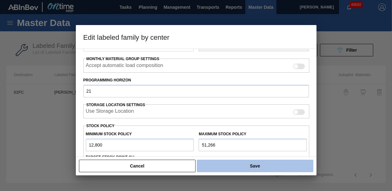
click at [249, 167] on button "Save" at bounding box center [255, 166] width 116 height 13
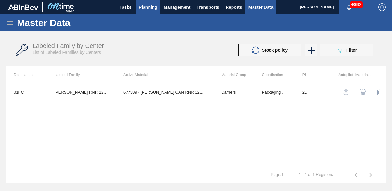
click at [159, 5] on button "Planning" at bounding box center [148, 7] width 25 height 14
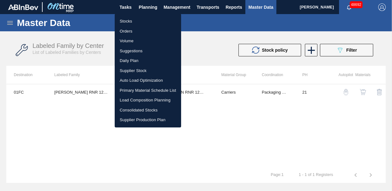
click at [124, 19] on li "Stocks" at bounding box center [148, 21] width 66 height 10
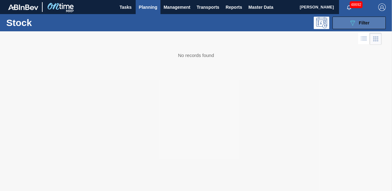
click at [352, 24] on icon "089F7B8B-B2A5-4AFE-B5C0-19BA573D28AC" at bounding box center [353, 23] width 8 height 8
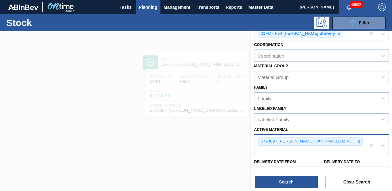
scroll to position [119, 0]
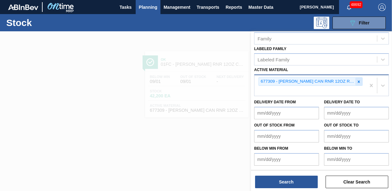
click at [357, 82] on icon at bounding box center [359, 82] width 4 height 4
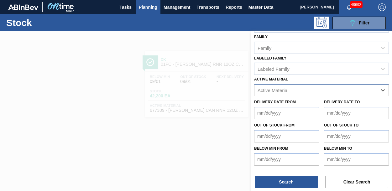
paste Material "677294"
type Material "677294"
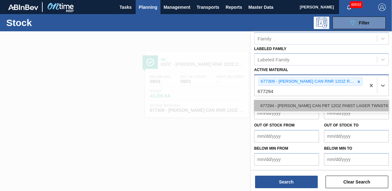
click at [280, 106] on div "677294 - [PERSON_NAME] CAN PBT 12OZ PABST LAGER TWNSTK 30/" at bounding box center [321, 106] width 135 height 12
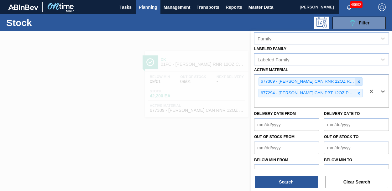
click at [358, 82] on icon at bounding box center [359, 82] width 2 height 2
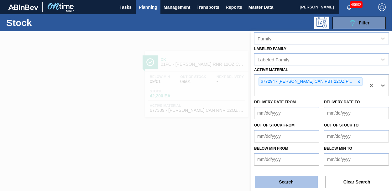
click at [284, 181] on button "Search" at bounding box center [286, 182] width 63 height 13
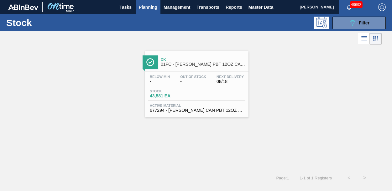
click at [201, 95] on div "Stock 43,581 EA" at bounding box center [196, 94] width 97 height 11
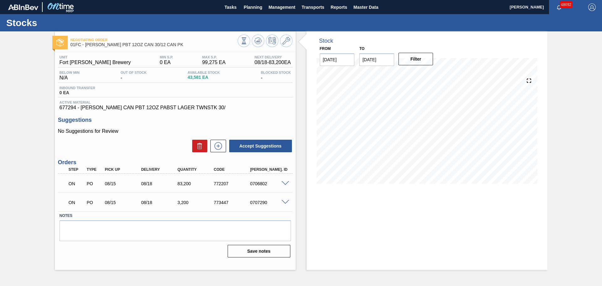
click at [152, 83] on div "Unit Fort Collins Brewery MIN S.P. 0 EA MAX S.P. 99,275 EA Next Delivery 08/18 …" at bounding box center [175, 82] width 235 height 55
drag, startPoint x: 465, startPoint y: 56, endPoint x: 496, endPoint y: 195, distance: 142.7
click at [496, 195] on div "Stock From 08/12/2025 to 09/30/2025 Filter 08/22 Stock Projection 129,981 SAP P…" at bounding box center [427, 150] width 241 height 238
drag, startPoint x: 377, startPoint y: 262, endPoint x: 367, endPoint y: 264, distance: 9.7
drag, startPoint x: 367, startPoint y: 264, endPoint x: 328, endPoint y: 273, distance: 40.2
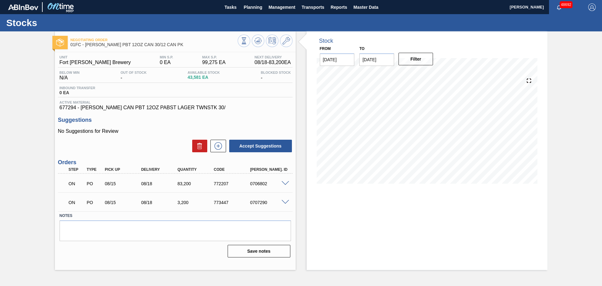
click at [327, 274] on main "Tasks Planning Management Transports Reports Master Data Luke Wolfram 48692 Mar…" at bounding box center [301, 143] width 602 height 286
click at [349, 265] on div "Stock From 08/12/2025 to 09/30/2025 Filter 08/28 Stock Projection 2,637 SAP Pla…" at bounding box center [427, 150] width 241 height 238
click at [204, 59] on div "MAX S.P. 99,275 EA" at bounding box center [214, 60] width 27 height 10
click at [162, 132] on p "No Suggestions for Review" at bounding box center [175, 131] width 235 height 6
click at [286, 39] on icon at bounding box center [287, 41] width 8 height 8
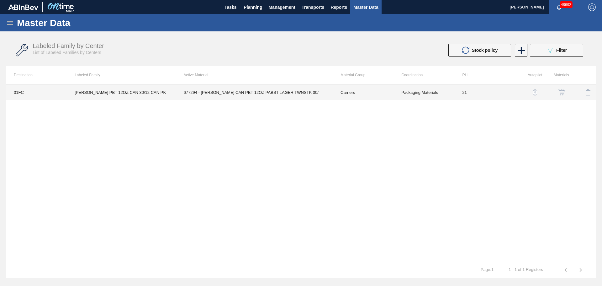
click at [246, 88] on td "677294 - [PERSON_NAME] CAN PBT 12OZ PABST LAGER TWNSTK 30/" at bounding box center [254, 92] width 157 height 16
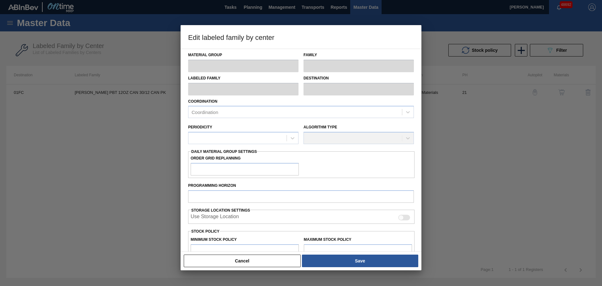
type input "Carriers"
type input "Can Carriers"
type input "CARR PBT 12OZ CAN 30/12 CAN PK"
type input "01FC - Fort [PERSON_NAME] Brewery"
type input "21"
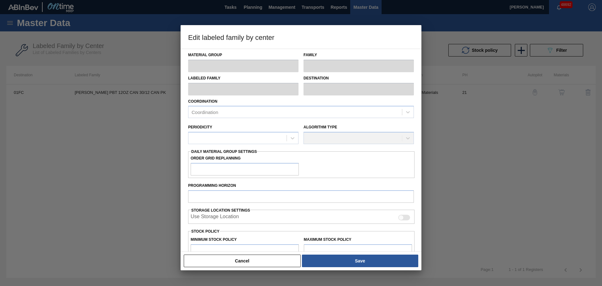
type input "0"
type input "99,275"
type input "0"
checkbox input "true"
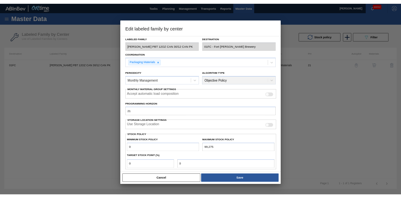
scroll to position [63, 0]
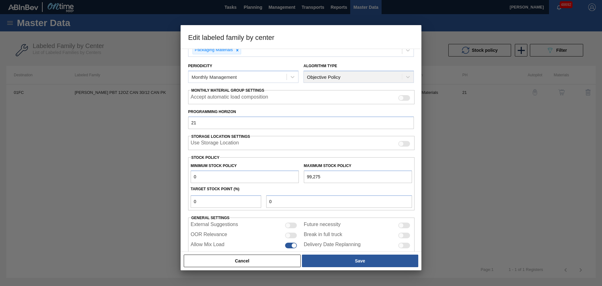
drag, startPoint x: 335, startPoint y: 177, endPoint x: 264, endPoint y: 174, distance: 70.9
click at [264, 174] on div "Minimum Stock Policy 0 Maximum Stock Policy 99,275" at bounding box center [301, 171] width 226 height 23
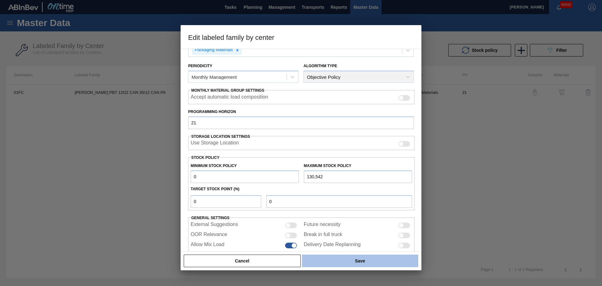
type input "130,542"
click at [349, 262] on button "Save" at bounding box center [360, 260] width 116 height 13
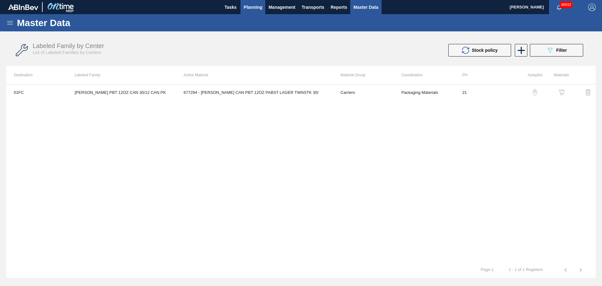
click at [255, 7] on span "Planning" at bounding box center [253, 7] width 19 height 8
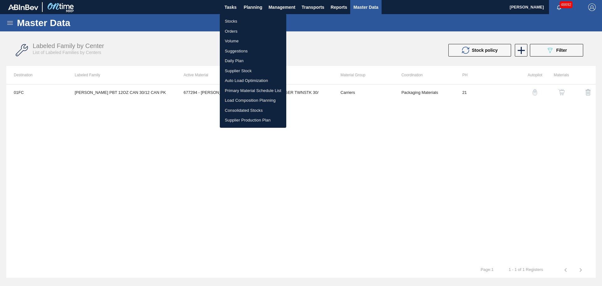
click at [235, 23] on li "Stocks" at bounding box center [253, 21] width 66 height 10
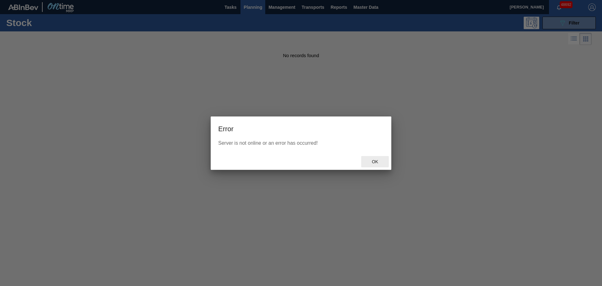
click at [372, 162] on span "Ok" at bounding box center [375, 161] width 16 height 5
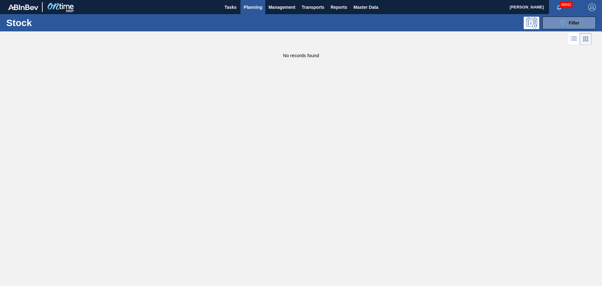
click at [252, 8] on span "Planning" at bounding box center [253, 7] width 19 height 8
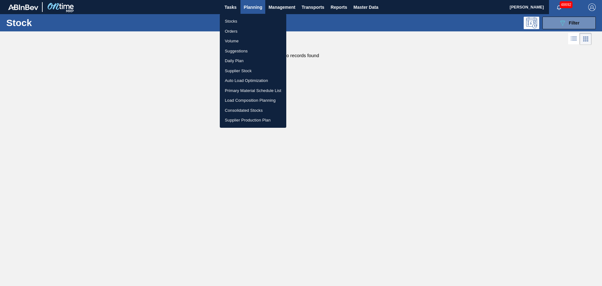
click at [231, 21] on li "Stocks" at bounding box center [253, 21] width 66 height 10
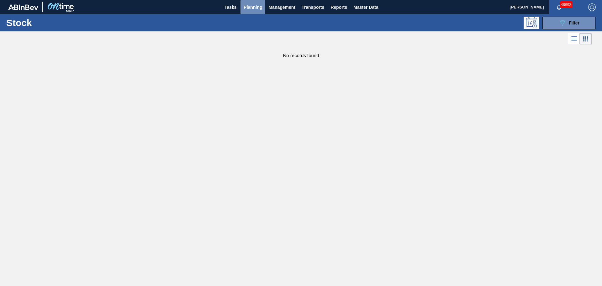
click at [249, 7] on span "Planning" at bounding box center [253, 7] width 19 height 8
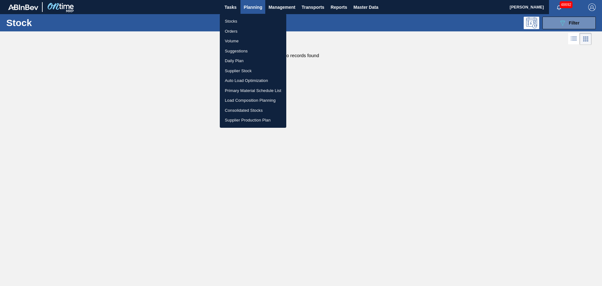
click at [238, 19] on li "Stocks" at bounding box center [253, 21] width 66 height 10
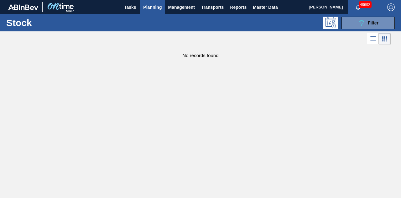
click at [310, 76] on main "Tasks Planning Management Transports Reports Master Data Luke Wolfram 48692 Mar…" at bounding box center [200, 99] width 401 height 198
click at [361, 23] on icon at bounding box center [362, 22] width 5 height 5
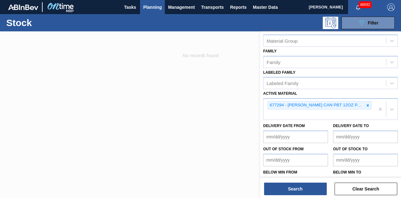
scroll to position [111, 0]
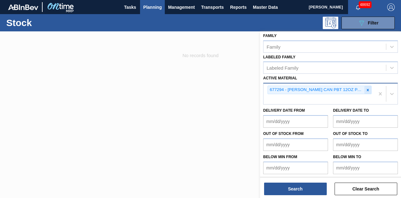
click at [368, 89] on icon at bounding box center [368, 90] width 4 height 4
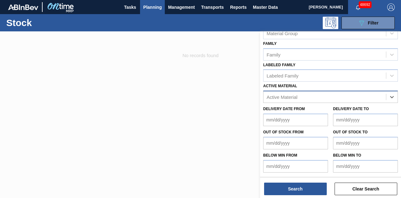
scroll to position [102, 0]
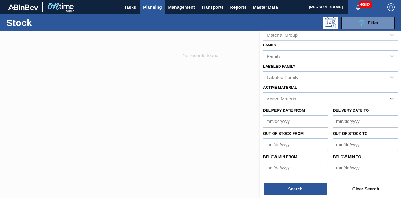
paste Material "676990"
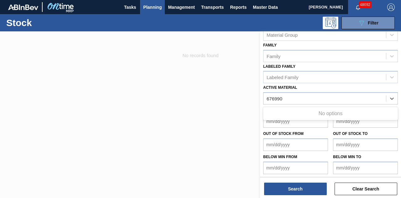
type Material "676990"
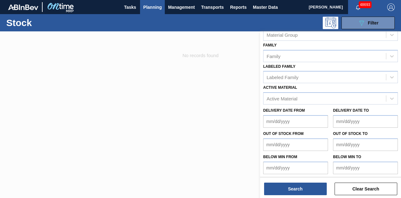
click at [196, 97] on div at bounding box center [200, 130] width 401 height 198
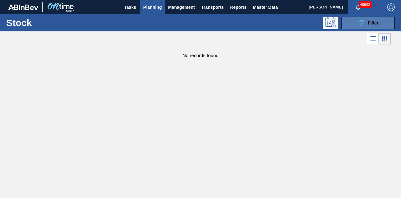
click at [358, 21] on icon "089F7B8B-B2A5-4AFE-B5C0-19BA573D28AC" at bounding box center [362, 23] width 8 height 8
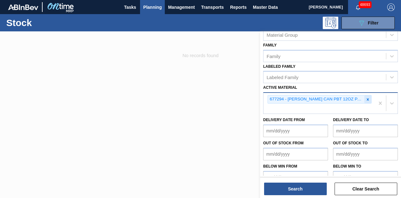
click at [366, 97] on icon at bounding box center [368, 99] width 4 height 4
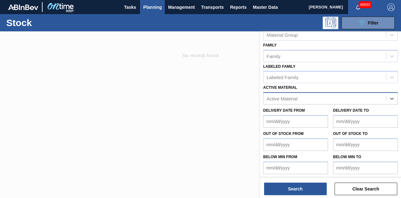
paste Material "676990"
type Material "676990"
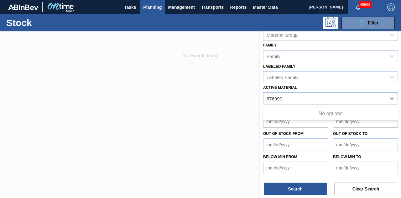
click at [320, 110] on div "No options" at bounding box center [330, 113] width 135 height 11
click at [321, 95] on div "676990" at bounding box center [325, 98] width 123 height 9
click at [297, 97] on div "Active Material" at bounding box center [282, 98] width 31 height 5
paste Material "676990"
type Material "676990"
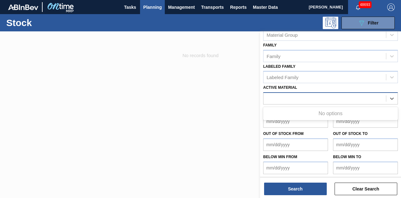
click at [291, 97] on div "676990" at bounding box center [325, 98] width 123 height 9
click at [291, 97] on div "Active Material" at bounding box center [282, 98] width 31 height 5
paste Material "676990"
type Material "676990"
click at [315, 96] on div "676990" at bounding box center [325, 98] width 123 height 9
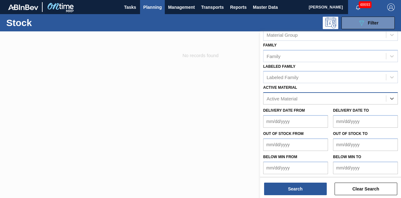
click at [288, 98] on div "Active Material" at bounding box center [282, 98] width 31 height 5
paste Material "615460"
type Material "615460"
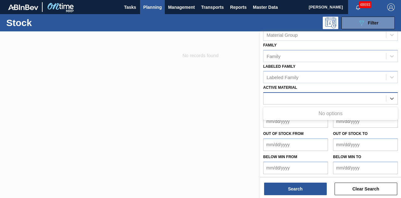
click at [289, 97] on div "615460" at bounding box center [325, 98] width 123 height 9
click at [289, 97] on div "Active Material" at bounding box center [282, 98] width 31 height 5
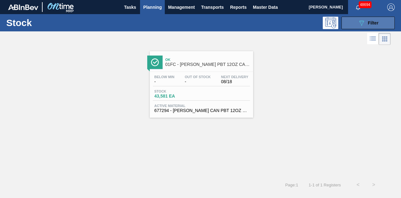
click at [364, 24] on icon "089F7B8B-B2A5-4AFE-B5C0-19BA573D28AC" at bounding box center [362, 23] width 8 height 8
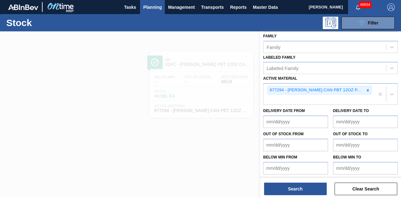
scroll to position [111, 0]
click at [367, 90] on icon at bounding box center [368, 90] width 4 height 4
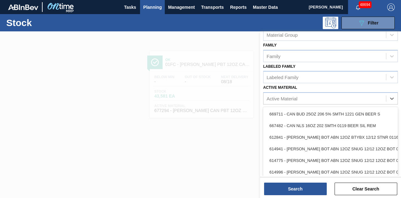
click at [326, 92] on div "Active Material" at bounding box center [330, 98] width 135 height 12
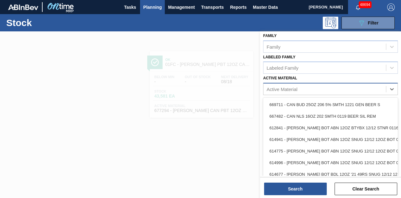
paste Material "676990"
type Material "676990"
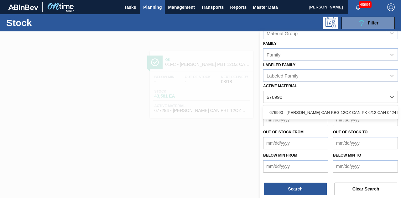
scroll to position [102, 0]
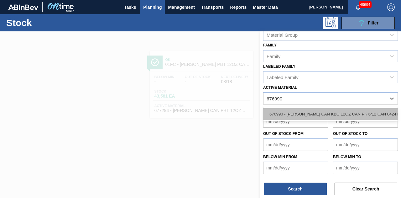
click at [300, 110] on div "676990 - [PERSON_NAME] CAN KBG 12OZ CAN PK 6/12 CAN 0424 B" at bounding box center [330, 114] width 135 height 12
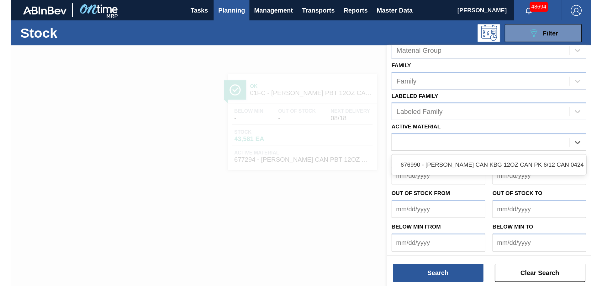
scroll to position [111, 0]
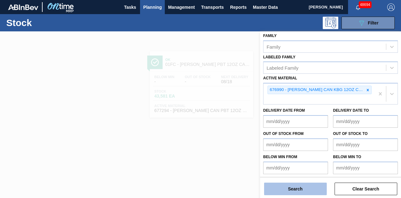
click at [312, 190] on button "Search" at bounding box center [295, 189] width 63 height 13
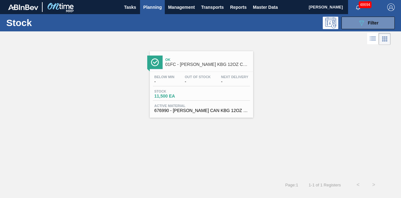
click at [189, 89] on div "Below Min - Out Of Stock - Next Delivery - Stock 11,500 EA Active Material 6769…" at bounding box center [201, 93] width 103 height 43
